Goal: Task Accomplishment & Management: Manage account settings

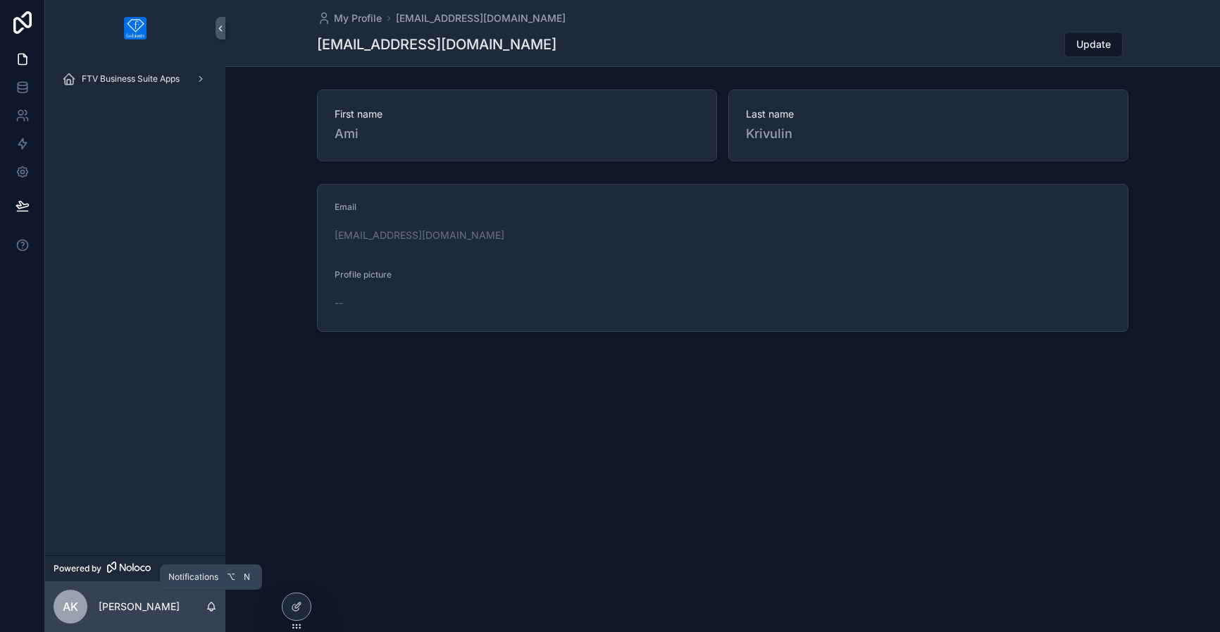
click at [210, 609] on icon "scrollable content" at bounding box center [211, 610] width 3 height 2
click at [564, 504] on div "My Profile [EMAIL_ADDRESS][DOMAIN_NAME] [EMAIL_ADDRESS][DOMAIN_NAME] Update Fir…" at bounding box center [722, 316] width 995 height 632
click at [61, 613] on div "AK" at bounding box center [71, 607] width 34 height 34
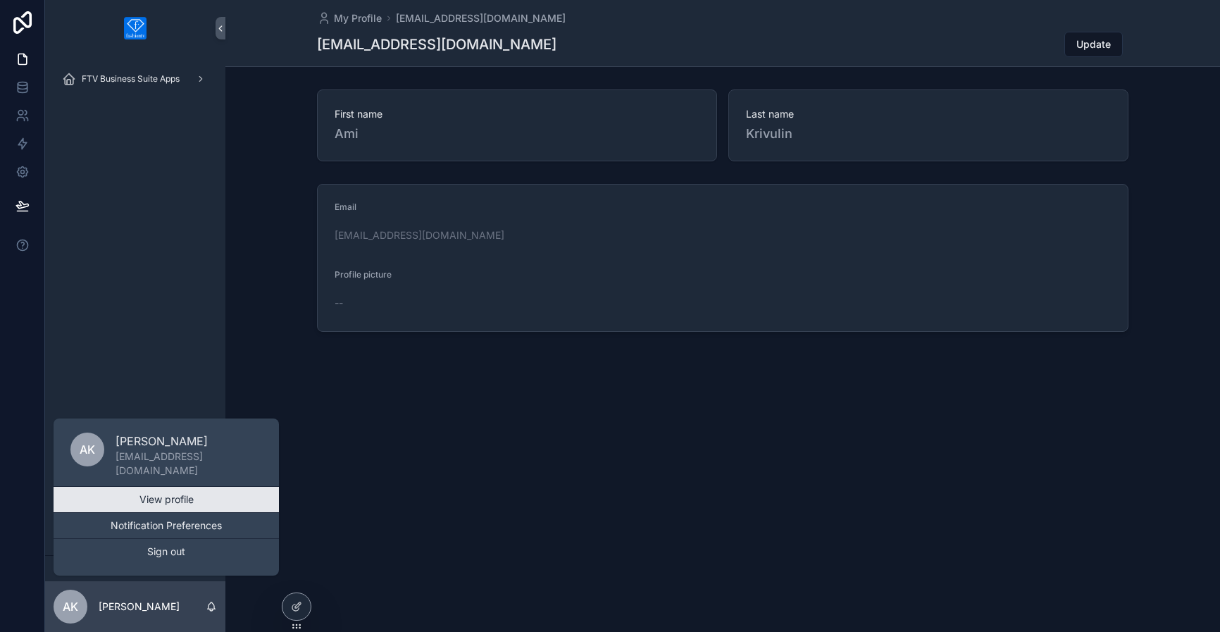
click at [128, 503] on link "View profile" at bounding box center [166, 499] width 225 height 25
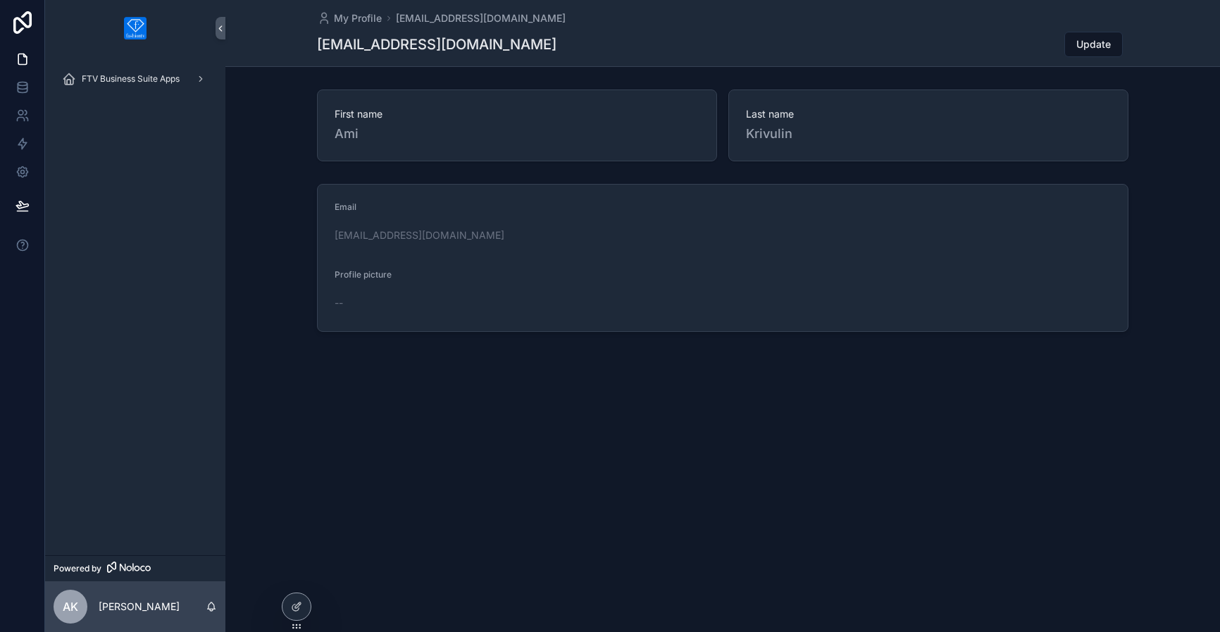
click at [68, 610] on span "AK" at bounding box center [71, 606] width 16 height 17
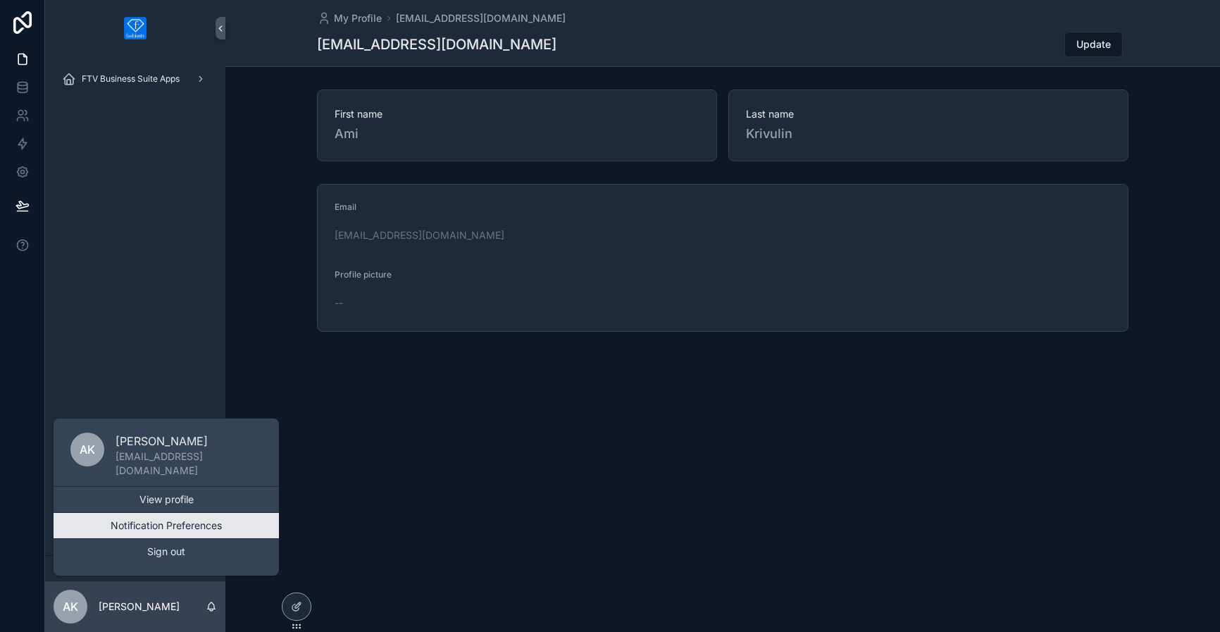
click at [106, 516] on button "Notification Preferences" at bounding box center [166, 525] width 225 height 25
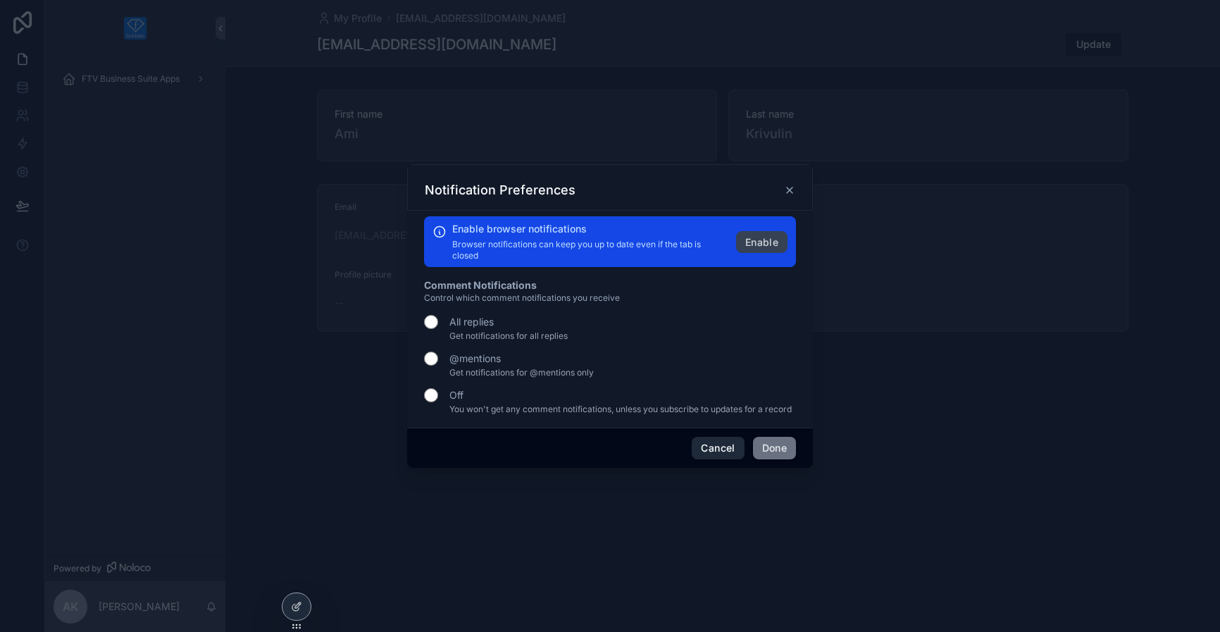
click at [717, 457] on button "Cancel" at bounding box center [718, 448] width 52 height 23
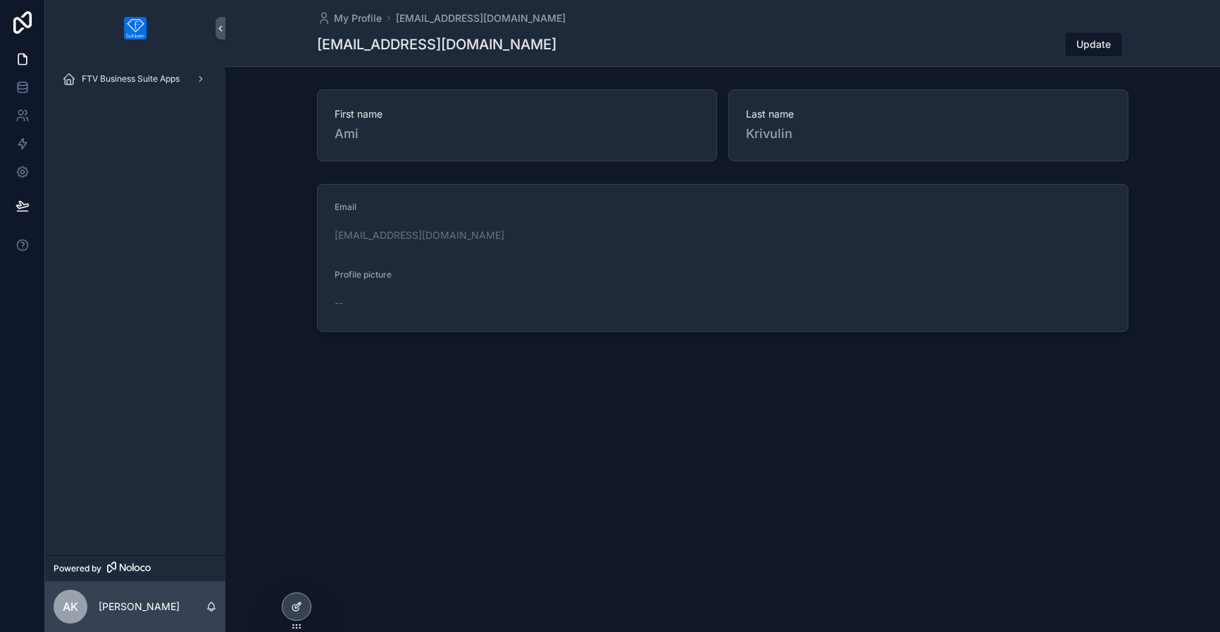
click at [297, 608] on icon at bounding box center [296, 606] width 11 height 11
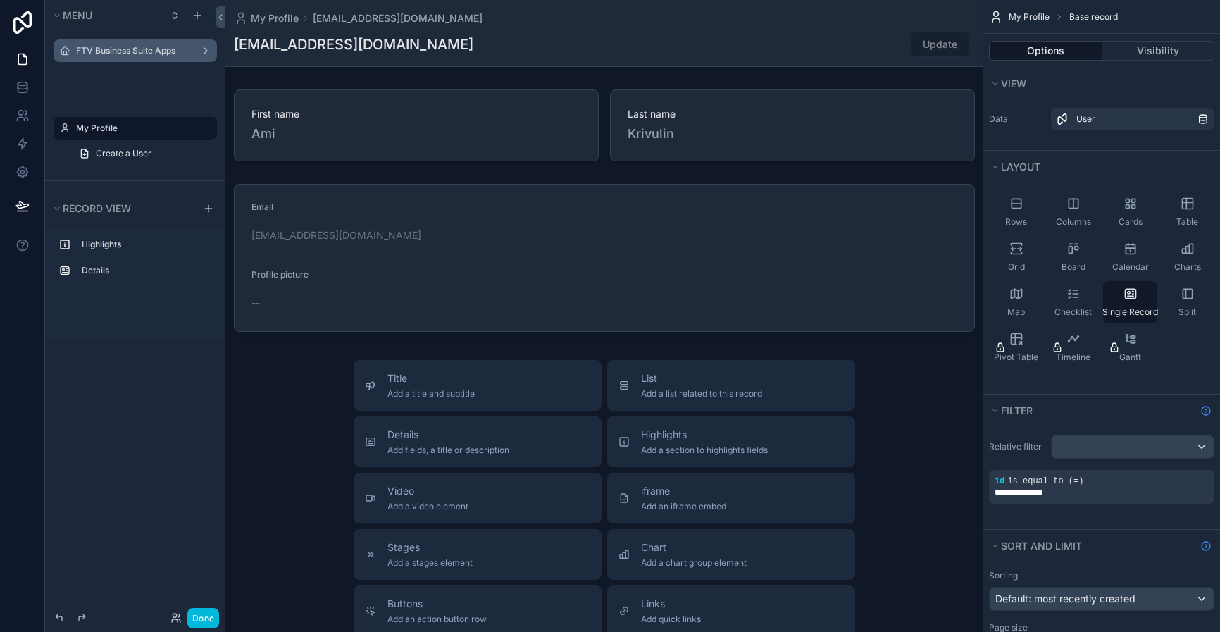
click at [112, 51] on label "FTV Business Suite Apps" at bounding box center [132, 50] width 113 height 11
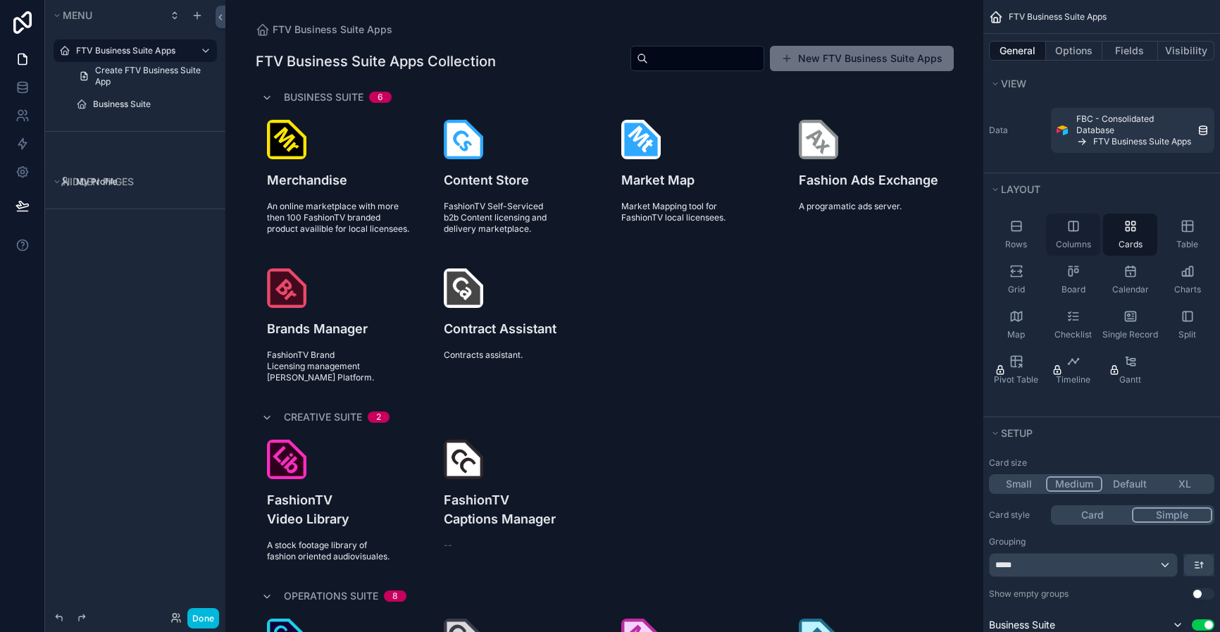
click at [1079, 240] on span "Columns" at bounding box center [1073, 244] width 35 height 11
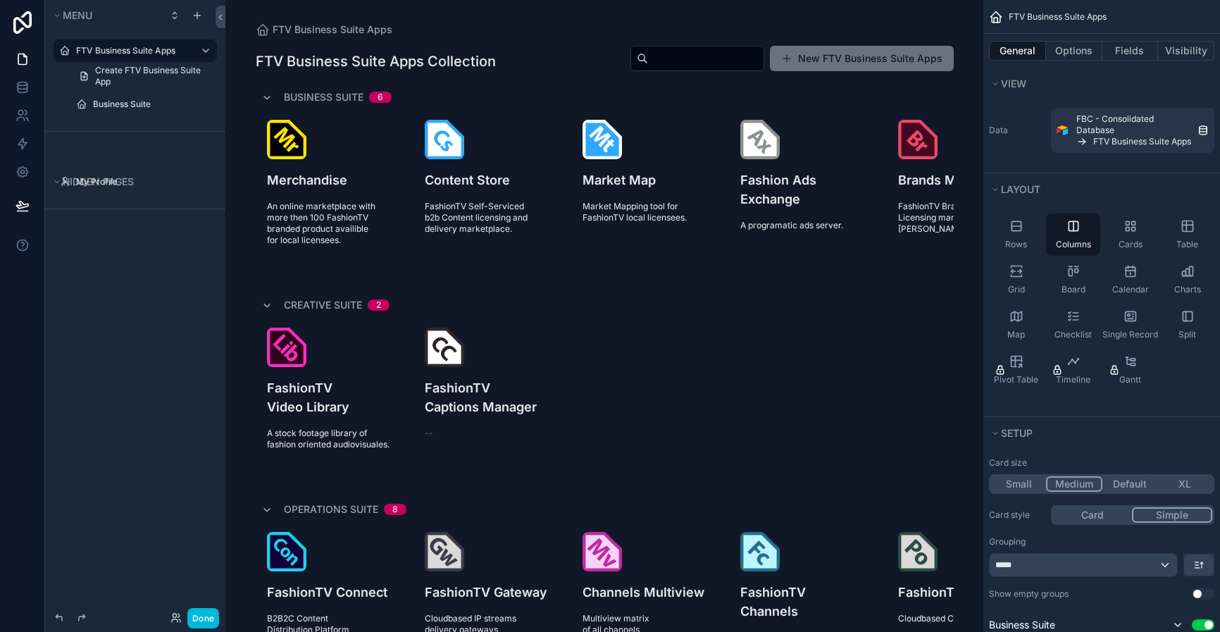
drag, startPoint x: 1079, startPoint y: 240, endPoint x: 758, endPoint y: 268, distance: 321.8
click at [758, 268] on div "FTV Business Suite Apps Business Suite My Profile Powered by AK [PERSON_NAME] F…" at bounding box center [722, 316] width 995 height 632
click at [1077, 230] on icon "scrollable content" at bounding box center [1073, 225] width 9 height 9
